Goal: Task Accomplishment & Management: Use online tool/utility

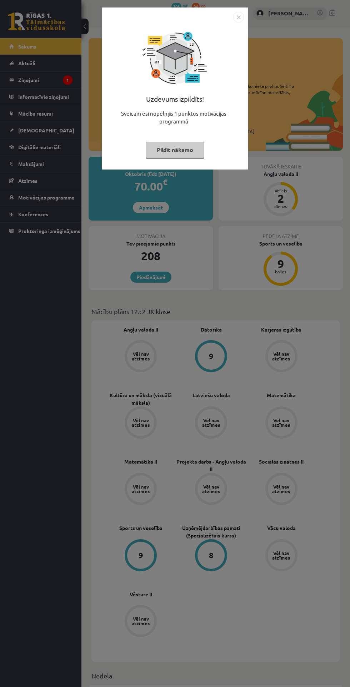
click at [239, 19] on img "Close" at bounding box center [238, 17] width 11 height 11
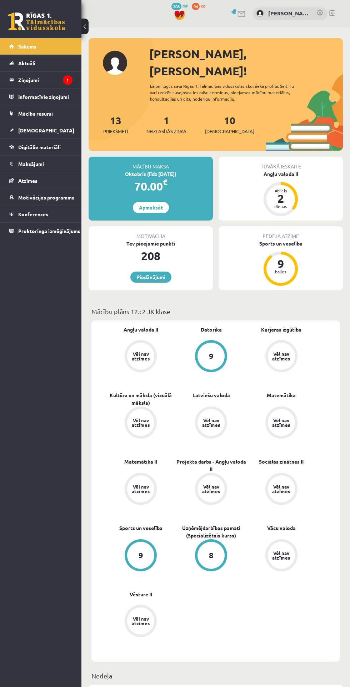
click at [44, 77] on legend "Ziņojumi 1" at bounding box center [45, 80] width 54 height 16
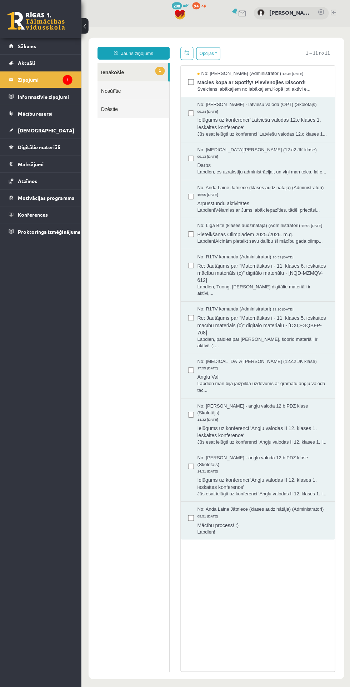
click at [33, 146] on span "Digitālie materiāli" at bounding box center [39, 147] width 42 height 6
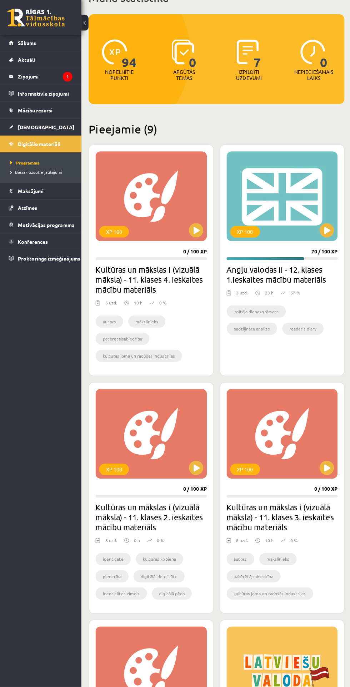
scroll to position [52, 0]
click at [35, 125] on link "[DEMOGRAPHIC_DATA]" at bounding box center [40, 130] width 63 height 16
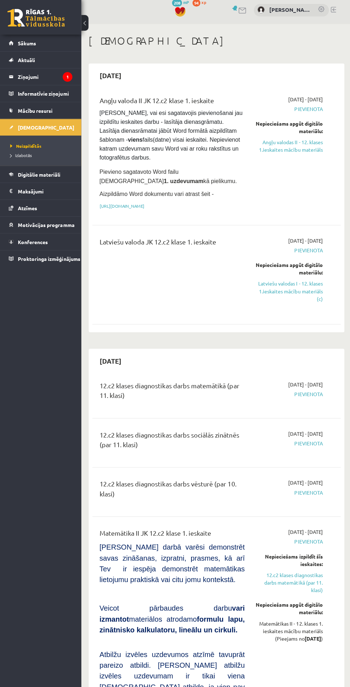
click at [306, 296] on link "Latviešu valodas I - 12. klases 1.ieskaites mācību materiāls (c)" at bounding box center [287, 293] width 67 height 22
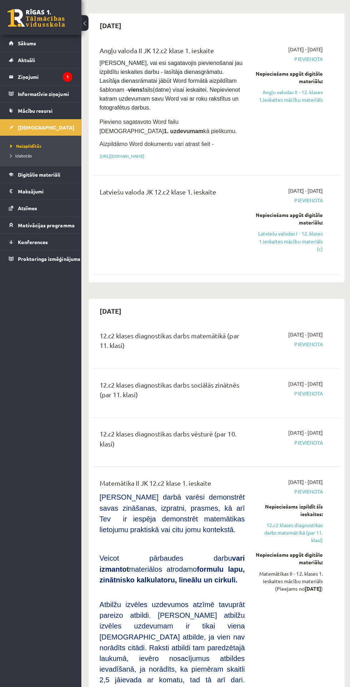
click at [312, 246] on link "Latviešu valodas I - 12. klases 1.ieskaites mācību materiāls (c)" at bounding box center [287, 243] width 67 height 22
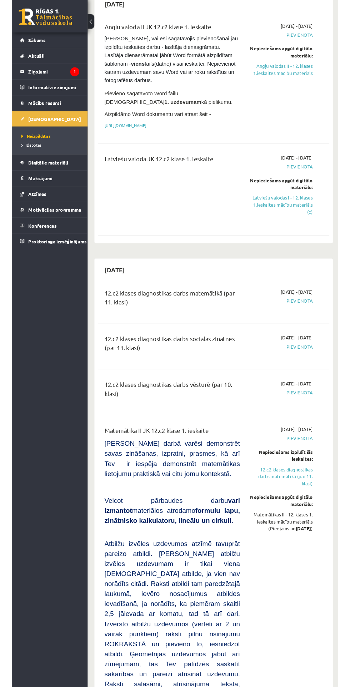
scroll to position [96, 0]
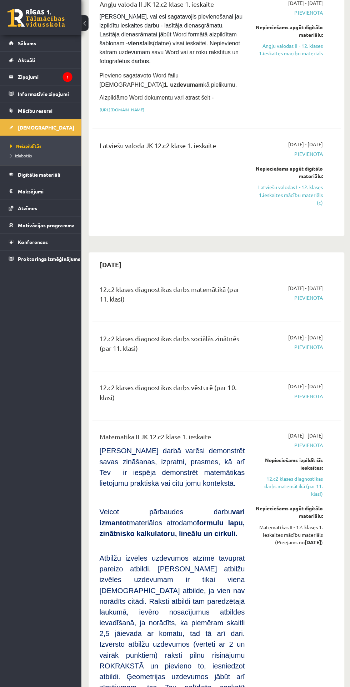
click at [277, 190] on link "Latviešu valodas I - 12. klases 1.ieskaites mācību materiāls (c)" at bounding box center [287, 197] width 67 height 22
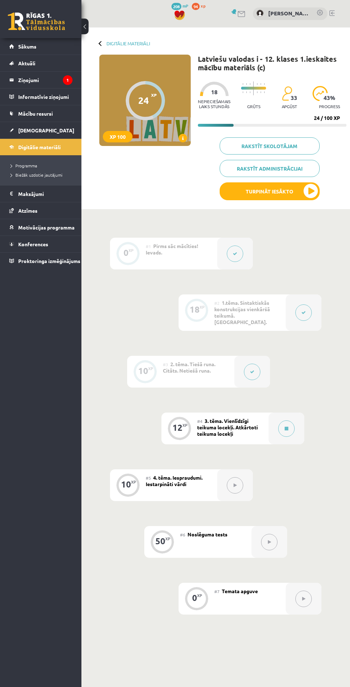
click at [280, 423] on button at bounding box center [286, 428] width 16 height 16
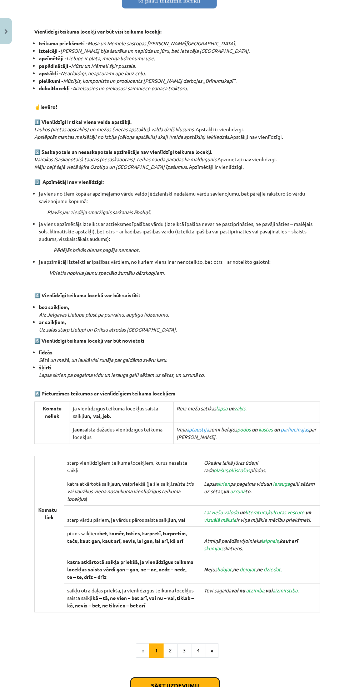
click at [196, 678] on button "Sākt uzdevumu" at bounding box center [175, 686] width 89 height 16
